Goal: Task Accomplishment & Management: Manage account settings

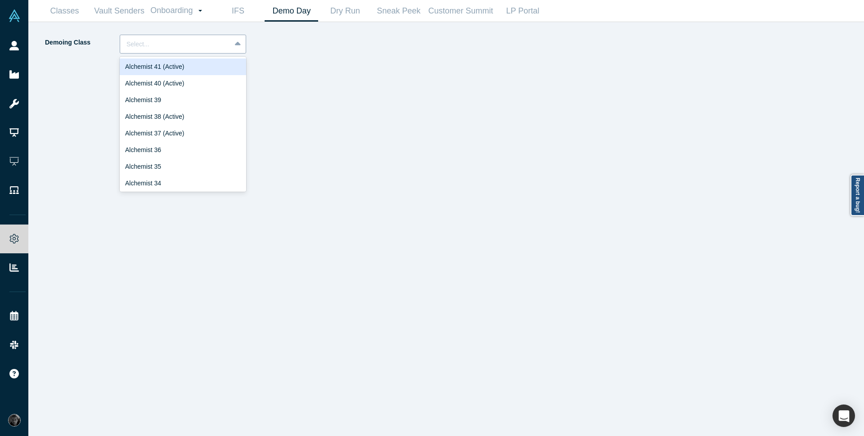
click at [237, 46] on icon at bounding box center [238, 44] width 6 height 9
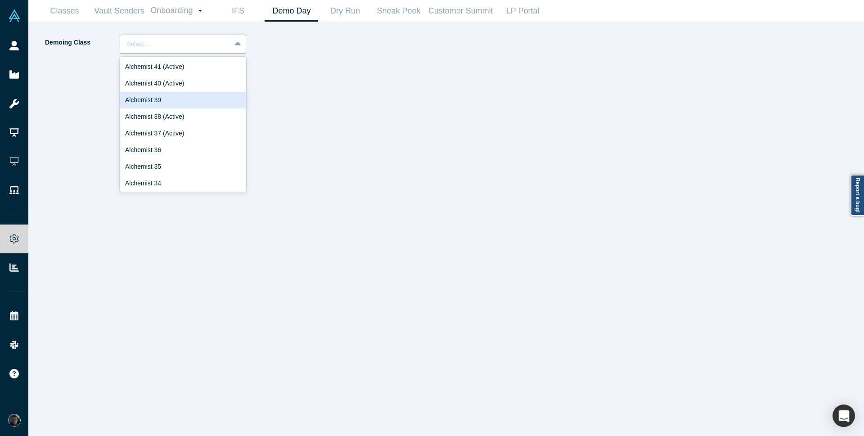
click at [198, 94] on div "Alchemist 39" at bounding box center [183, 100] width 126 height 17
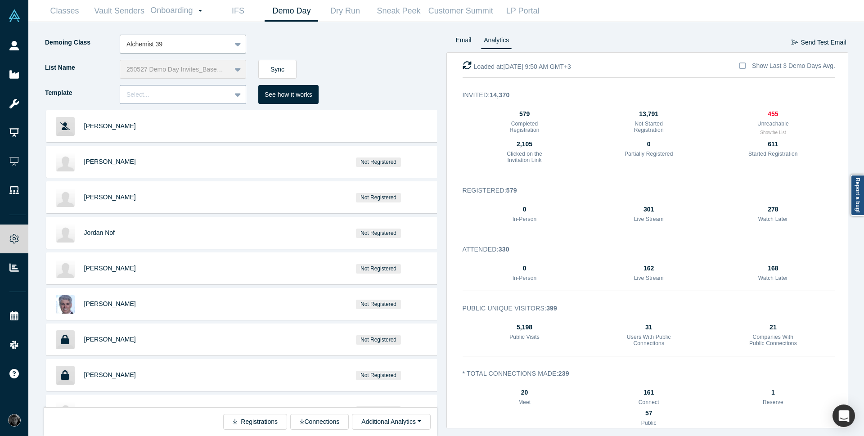
click at [235, 96] on icon at bounding box center [238, 94] width 6 height 9
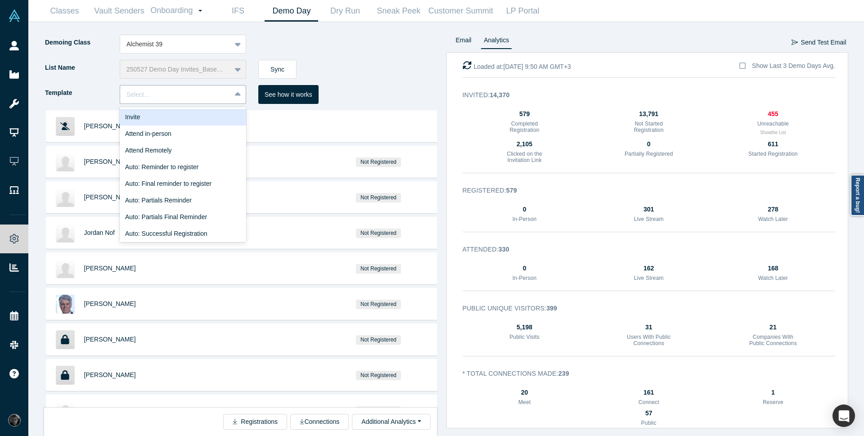
click at [221, 117] on div "Invite" at bounding box center [183, 117] width 126 height 17
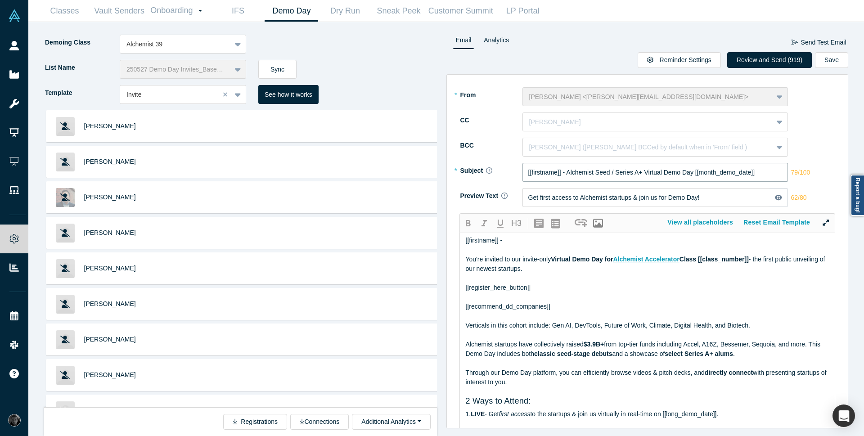
drag, startPoint x: 588, startPoint y: 168, endPoint x: 694, endPoint y: 172, distance: 105.8
click at [694, 172] on input "[[firstname]] - Alchemist Seed / Series A+ Virtual Demo Day [[month_demo_date]]" at bounding box center [655, 172] width 266 height 19
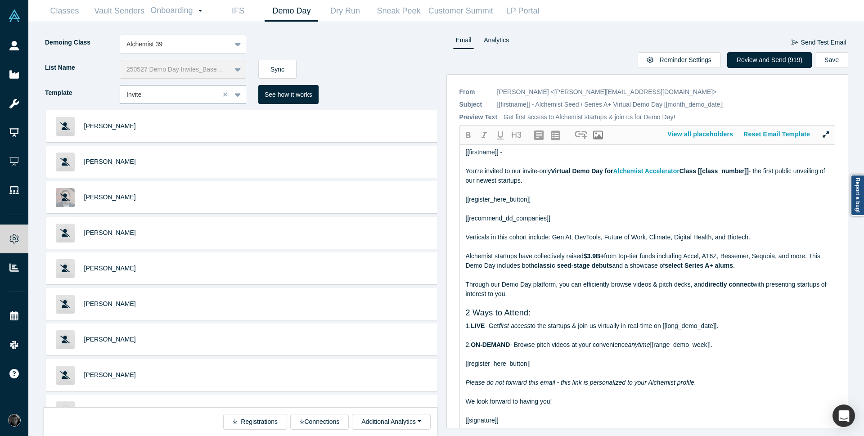
click at [239, 94] on icon at bounding box center [238, 95] width 6 height 4
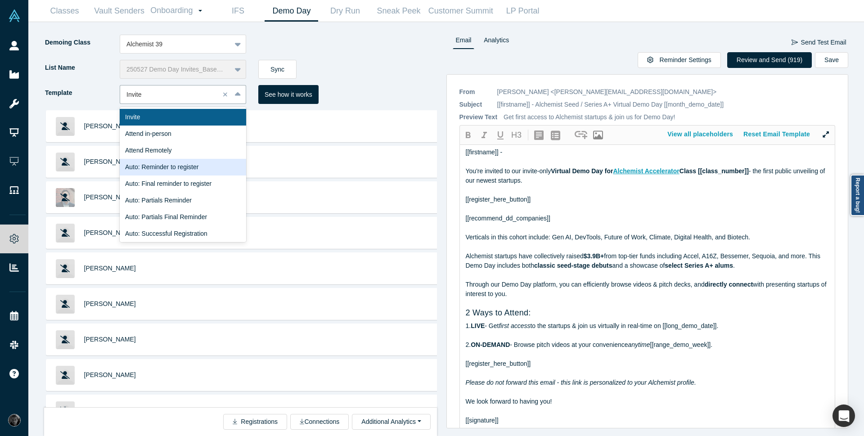
click at [201, 172] on div "Auto: Reminder to register" at bounding box center [183, 167] width 126 height 17
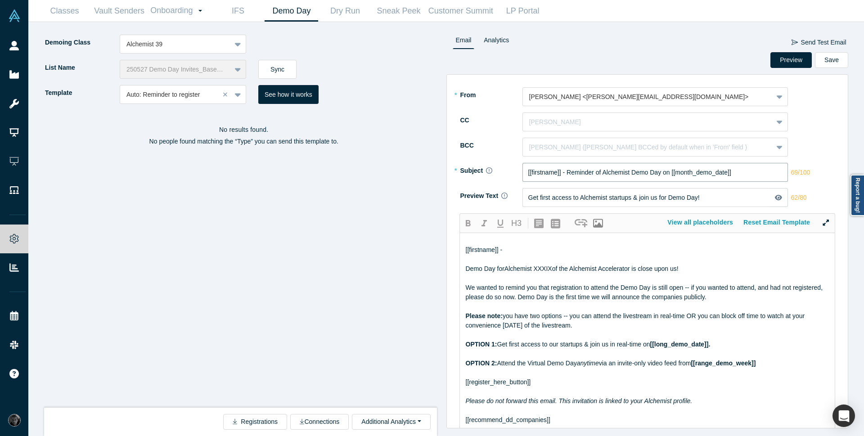
drag, startPoint x: 567, startPoint y: 171, endPoint x: 660, endPoint y: 174, distance: 92.7
click at [660, 174] on input "[[firstname]] - Reminder of Alchemist Demo Day on [[month_demo_date]]" at bounding box center [655, 172] width 266 height 19
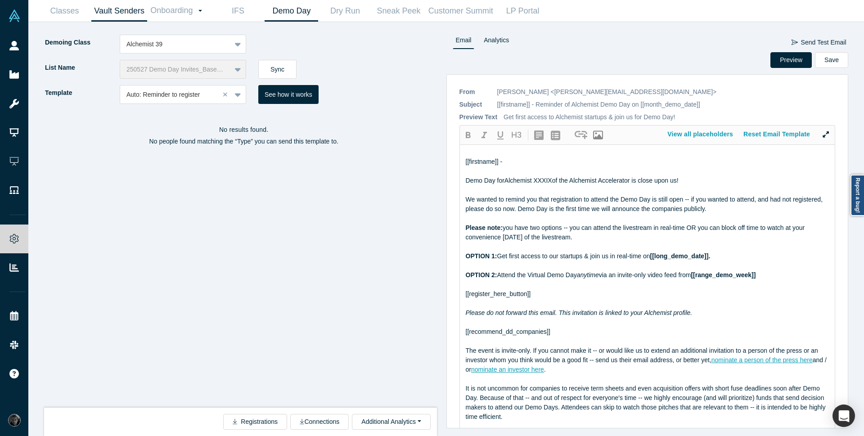
click at [141, 13] on link "Vault Senders" at bounding box center [119, 10] width 56 height 21
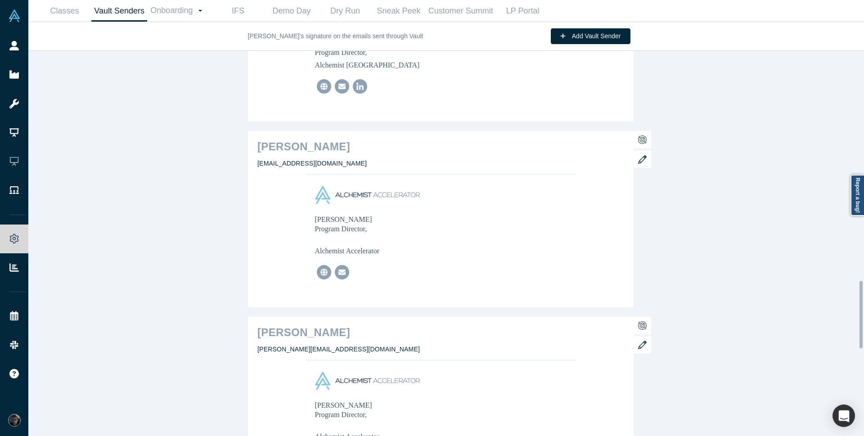
scroll to position [1296, 0]
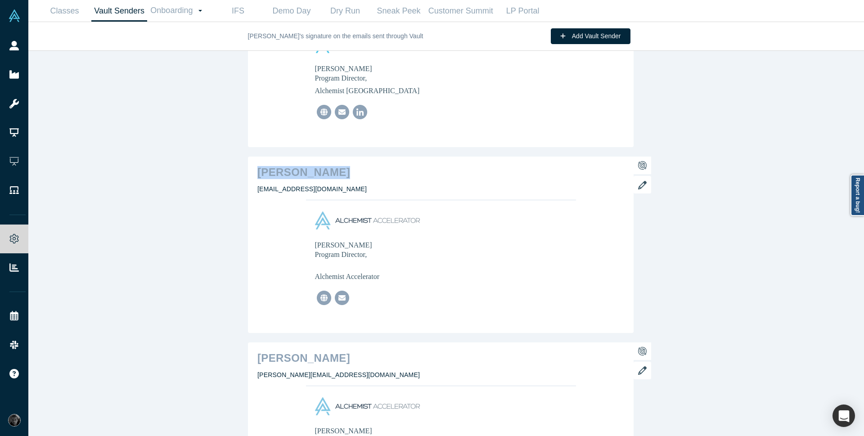
drag, startPoint x: 255, startPoint y: 174, endPoint x: 334, endPoint y: 171, distance: 78.8
click at [334, 171] on h2 "[PERSON_NAME]" at bounding box center [440, 172] width 367 height 13
